Goal: Check status: Check status

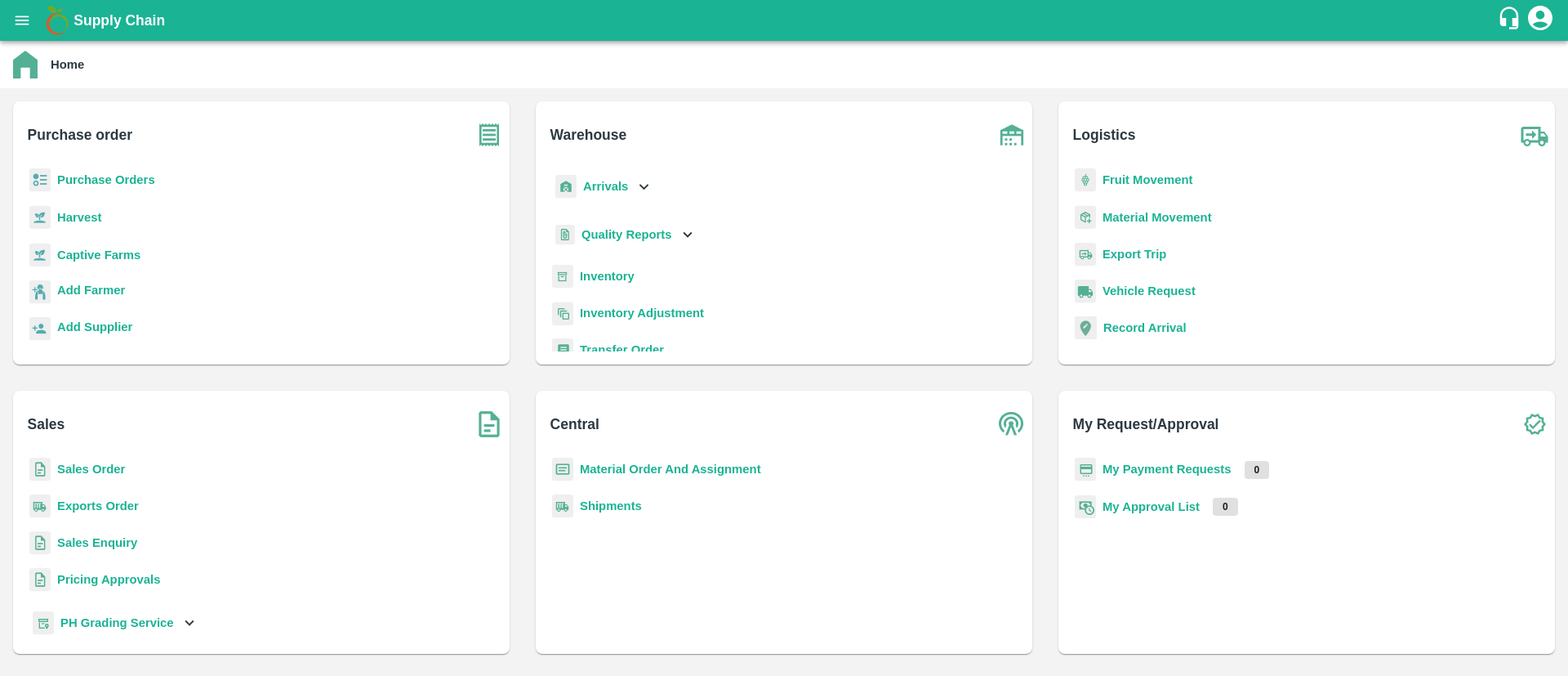
click at [89, 178] on b "Purchase Orders" at bounding box center [106, 179] width 98 height 13
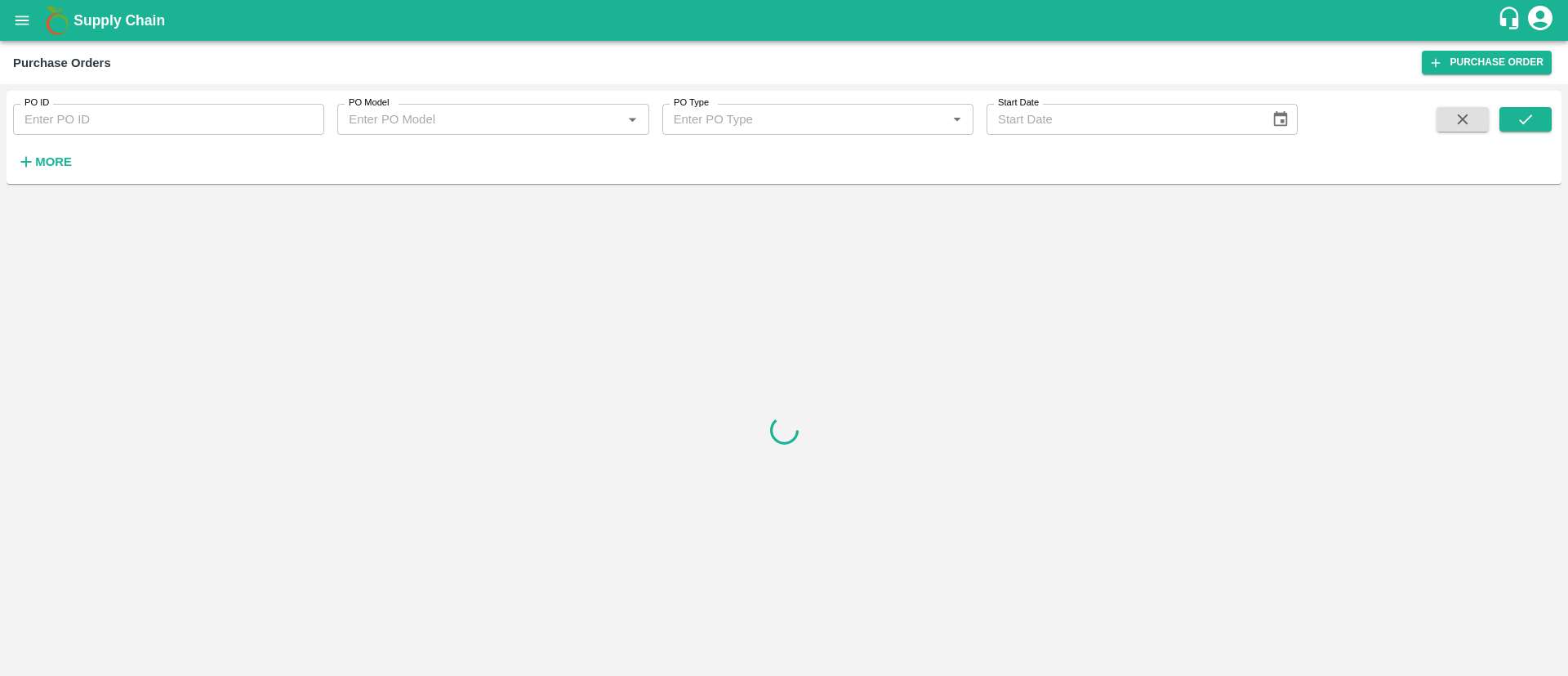
click at [27, 119] on input "PO ID" at bounding box center [168, 119] width 311 height 31
paste input "176280"
type input "176280"
click at [1517, 110] on icon "submit" at bounding box center [1525, 119] width 18 height 18
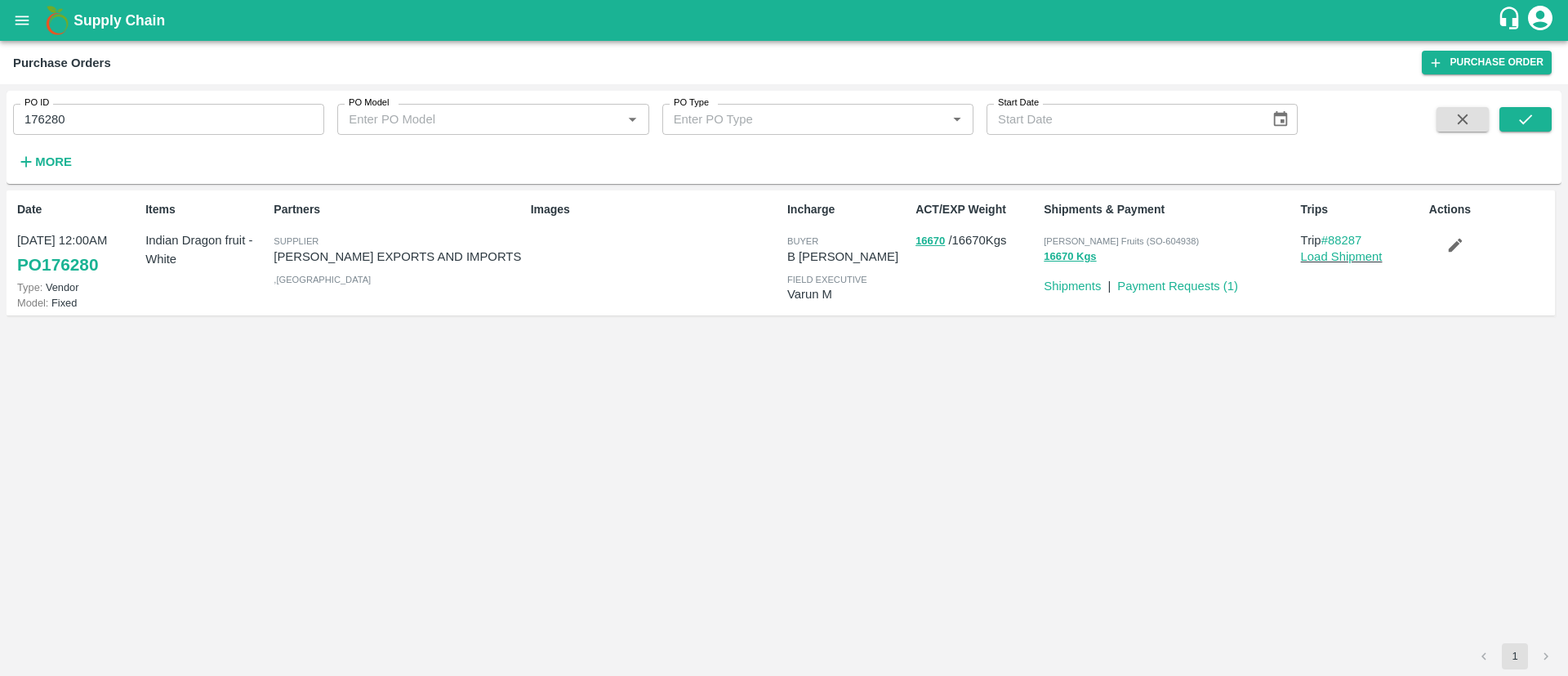
click at [71, 265] on link "PO 176280" at bounding box center [57, 265] width 81 height 30
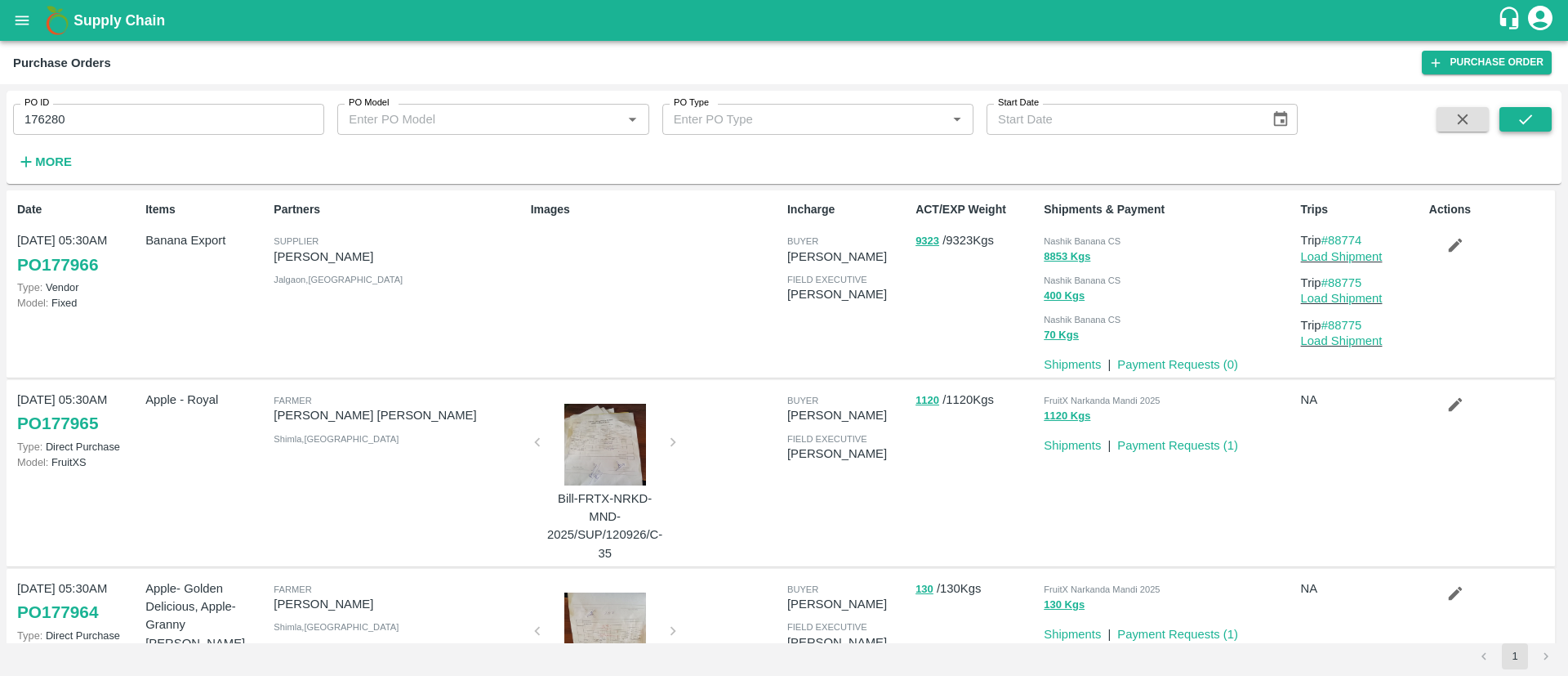
click at [1518, 110] on icon "submit" at bounding box center [1525, 119] width 18 height 18
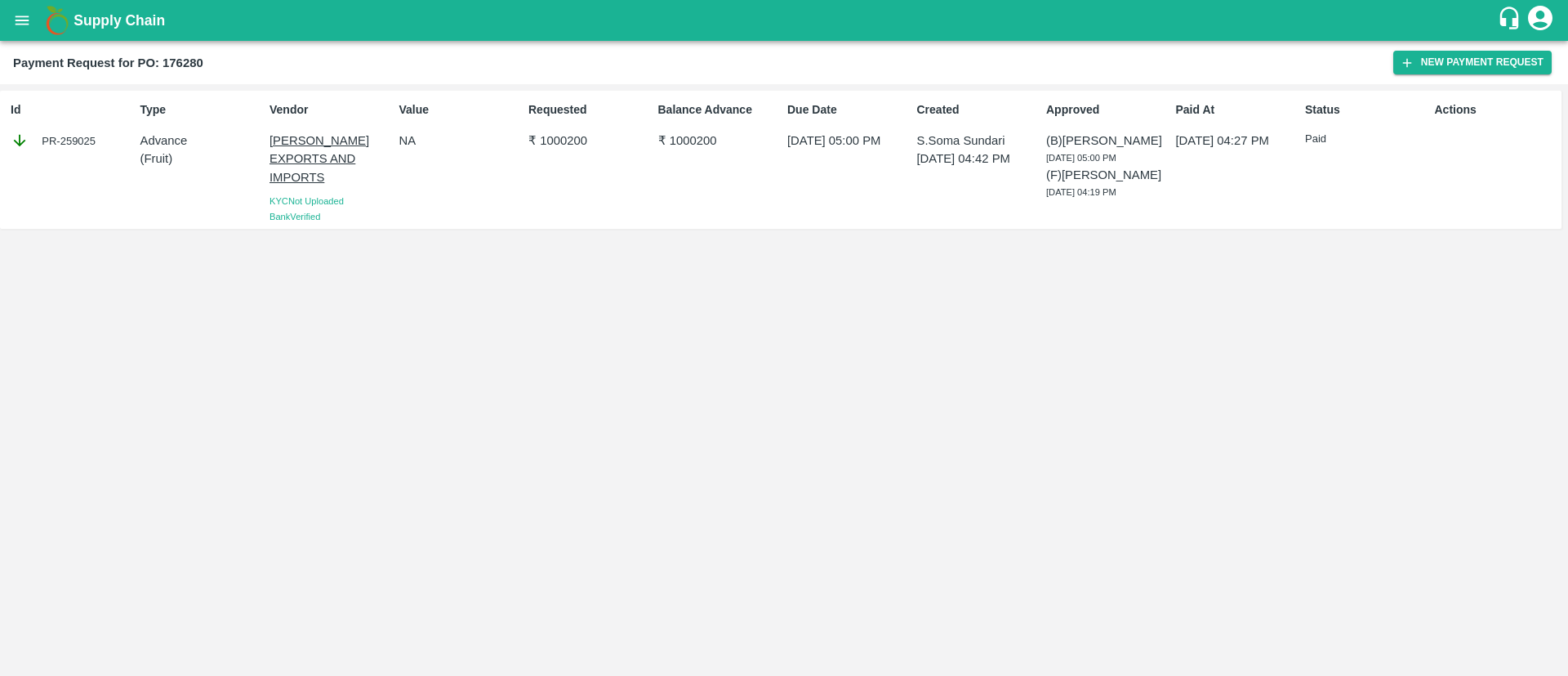
click at [565, 147] on p "₹ 1000200" at bounding box center [589, 141] width 123 height 18
copy p "1000200"
